Goal: Browse casually: Explore the website without a specific task or goal

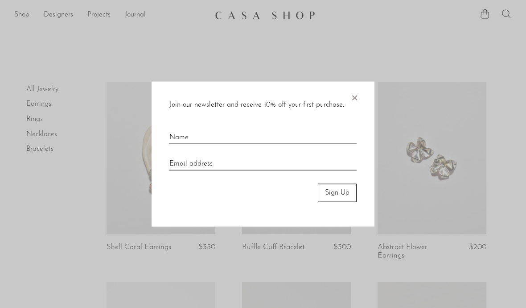
click at [356, 99] on span "×" at bounding box center [354, 96] width 9 height 29
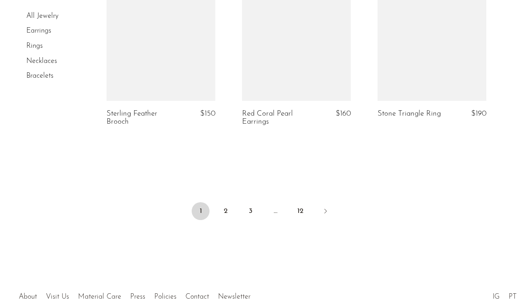
scroll to position [2354, 0]
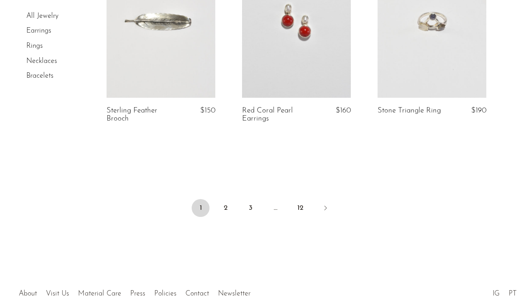
click at [227, 202] on link "2" at bounding box center [226, 208] width 18 height 18
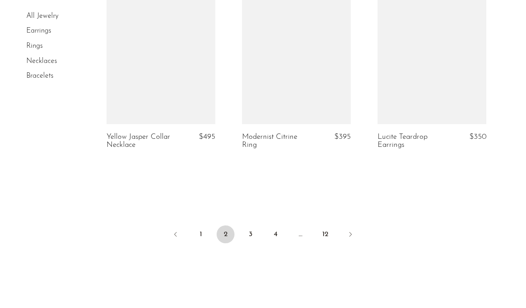
scroll to position [2338, 0]
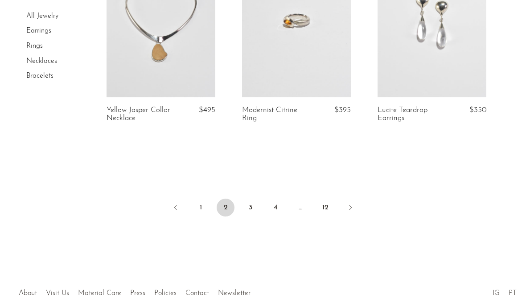
click at [253, 203] on link "3" at bounding box center [251, 208] width 18 height 18
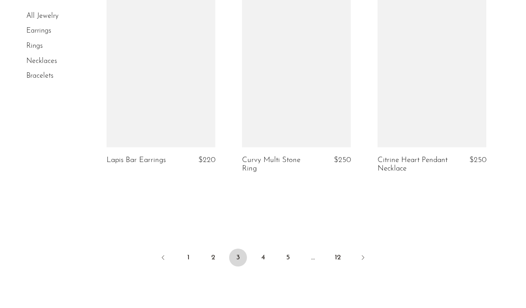
scroll to position [2320, 0]
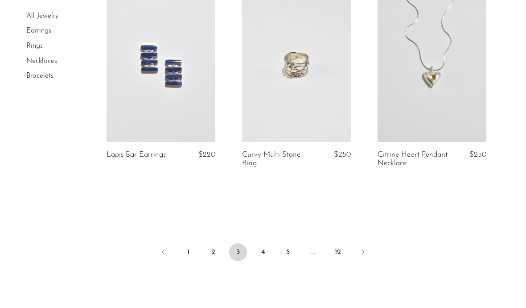
click at [264, 243] on link "4" at bounding box center [263, 252] width 18 height 18
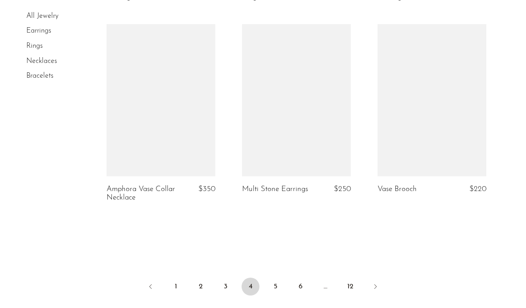
scroll to position [2261, 0]
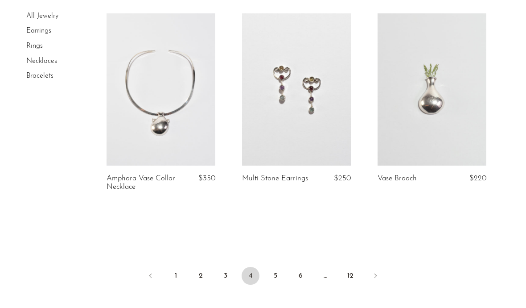
click at [279, 270] on link "5" at bounding box center [276, 276] width 18 height 18
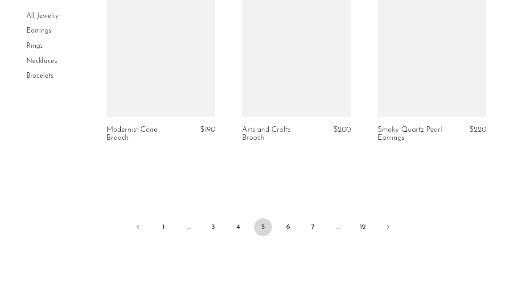
scroll to position [2326, 0]
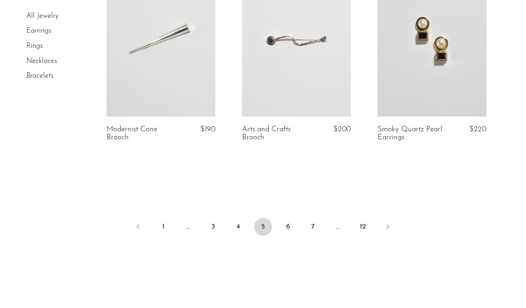
click at [291, 223] on link "6" at bounding box center [288, 227] width 18 height 18
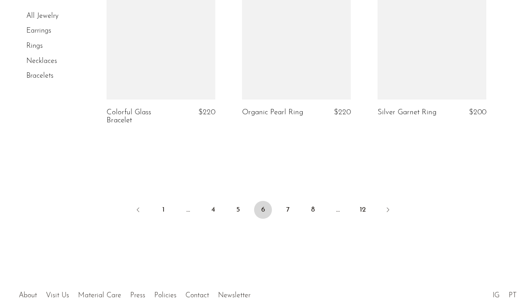
scroll to position [2338, 0]
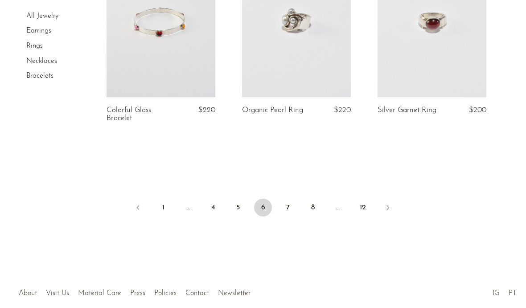
click at [291, 201] on link "7" at bounding box center [288, 208] width 18 height 18
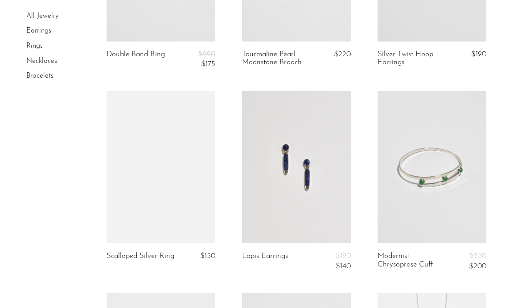
scroll to position [1597, 0]
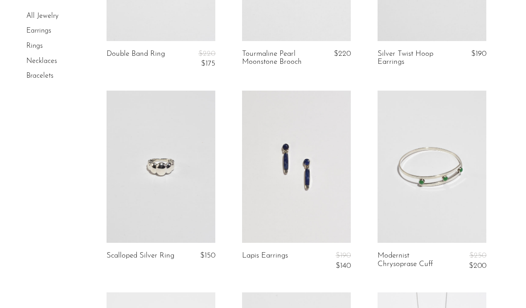
click at [441, 169] on link at bounding box center [432, 167] width 109 height 153
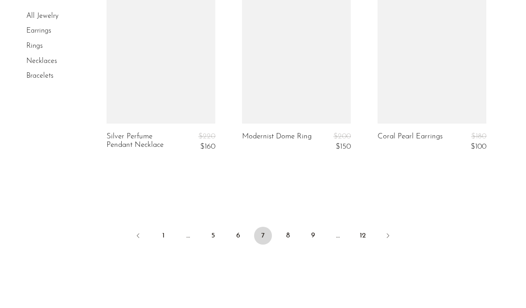
scroll to position [2358, 0]
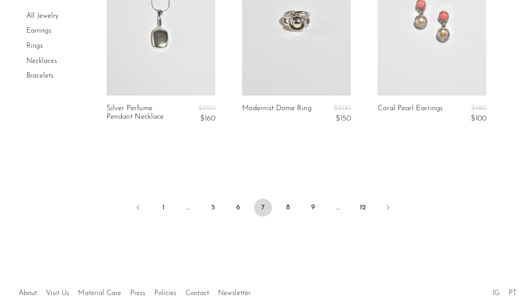
click at [293, 200] on link "8" at bounding box center [288, 208] width 18 height 18
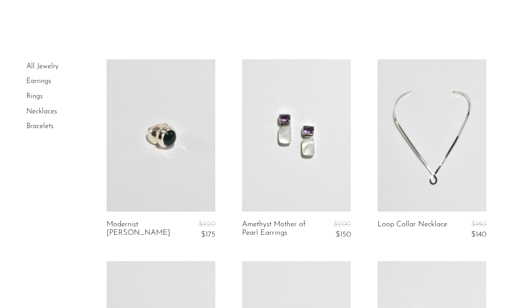
scroll to position [23, 0]
click at [468, 196] on link at bounding box center [432, 135] width 109 height 153
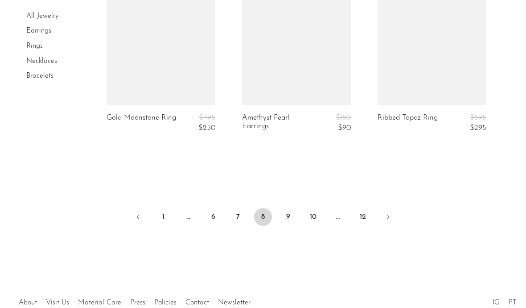
scroll to position [2367, 0]
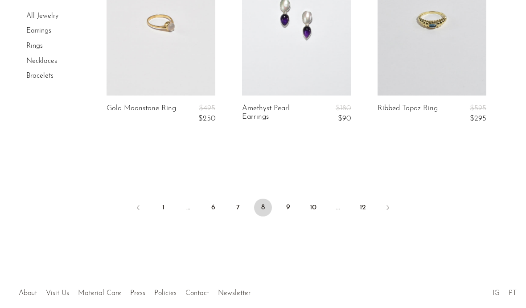
click at [289, 199] on link "9" at bounding box center [288, 208] width 18 height 18
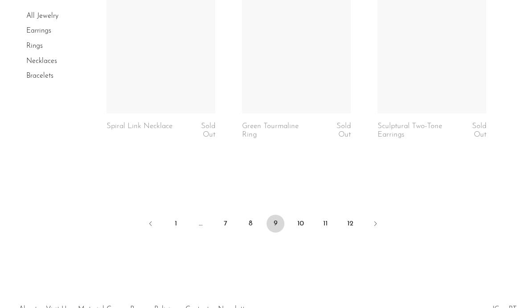
scroll to position [2336, 0]
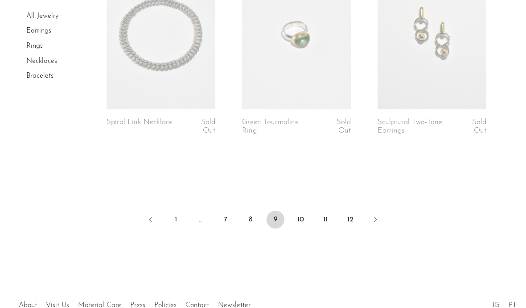
click at [302, 215] on link "10" at bounding box center [301, 220] width 18 height 18
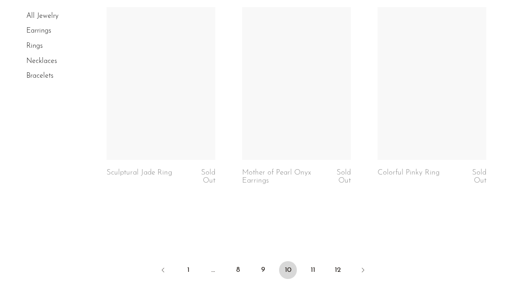
scroll to position [2280, 0]
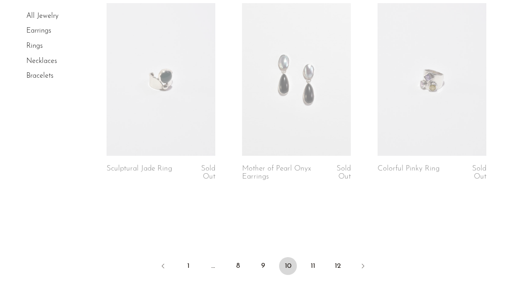
click at [316, 264] on link "11" at bounding box center [313, 266] width 18 height 18
